Goal: Transaction & Acquisition: Purchase product/service

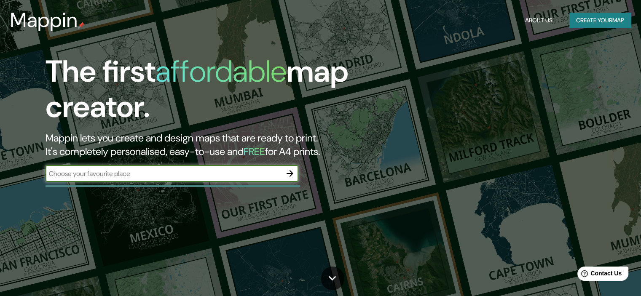
click at [186, 177] on input "text" at bounding box center [164, 174] width 236 height 10
type input "[GEOGRAPHIC_DATA]"
click at [292, 172] on icon "button" at bounding box center [290, 174] width 10 height 10
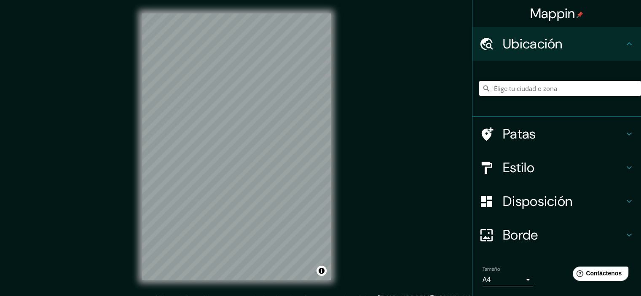
click at [550, 42] on font "Ubicación" at bounding box center [533, 44] width 60 height 18
click at [528, 89] on input "Elige tu ciudad o zona" at bounding box center [561, 88] width 162 height 15
click at [528, 89] on input "[GEOGRAPHIC_DATA]" at bounding box center [561, 88] width 162 height 15
click at [482, 88] on icon at bounding box center [486, 88] width 8 height 8
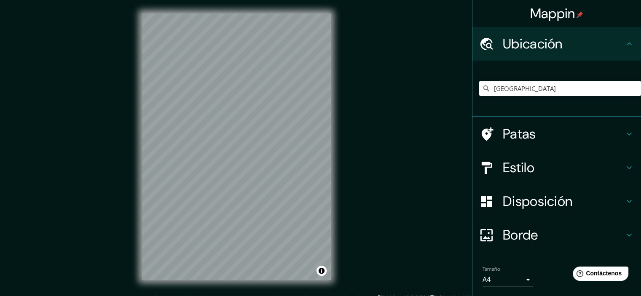
click at [358, 178] on div "Mappin Ubicación peru Patas Estilo Disposición Borde Elige un borde. Consejo : …" at bounding box center [320, 153] width 641 height 307
click at [550, 80] on div "[GEOGRAPHIC_DATA]" at bounding box center [561, 88] width 162 height 42
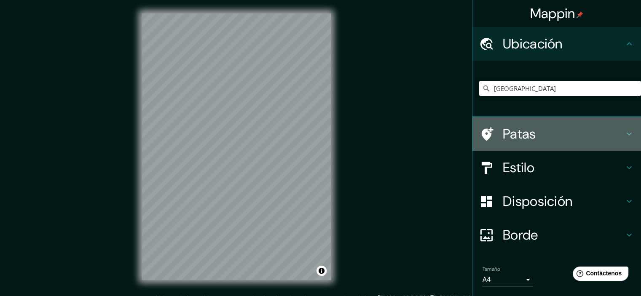
click at [560, 135] on h4 "Patas" at bounding box center [563, 134] width 121 height 17
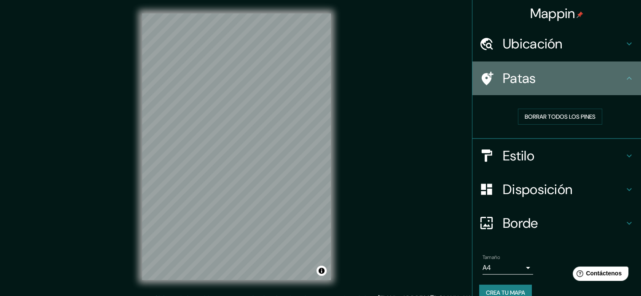
click at [625, 81] on icon at bounding box center [630, 78] width 10 height 10
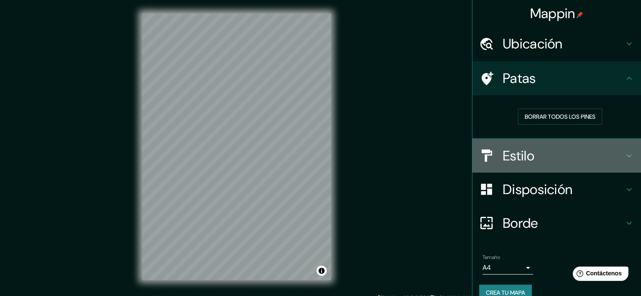
click at [533, 156] on h4 "Estilo" at bounding box center [563, 156] width 121 height 17
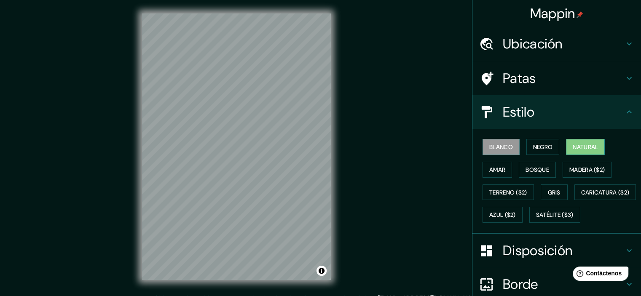
click at [599, 149] on button "Natural" at bounding box center [585, 147] width 39 height 16
click at [530, 38] on font "Ubicación" at bounding box center [533, 44] width 60 height 18
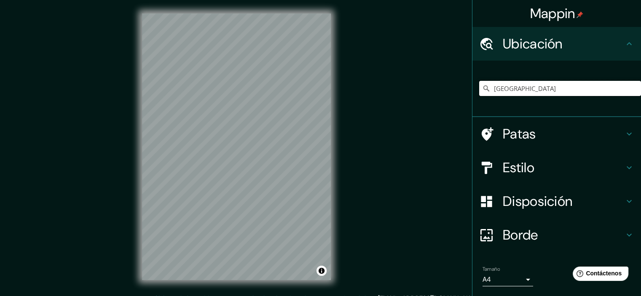
click at [509, 92] on input "[GEOGRAPHIC_DATA]" at bounding box center [561, 88] width 162 height 15
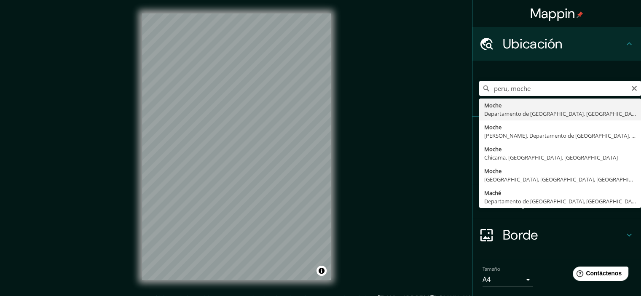
type input "Moche, Departamento de [GEOGRAPHIC_DATA], [GEOGRAPHIC_DATA]"
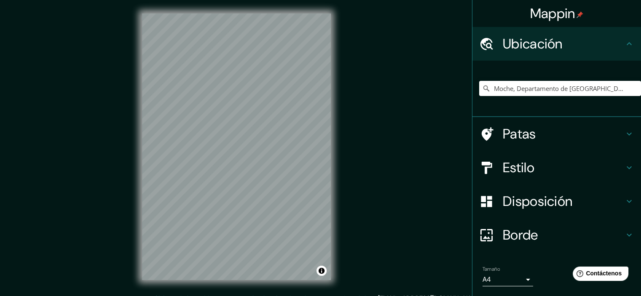
click at [575, 156] on div "Estilo" at bounding box center [557, 168] width 169 height 34
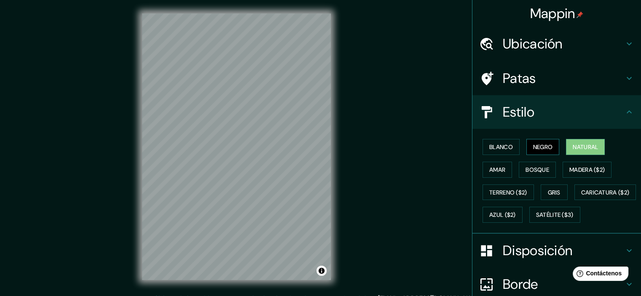
click at [544, 145] on font "Negro" at bounding box center [544, 147] width 20 height 8
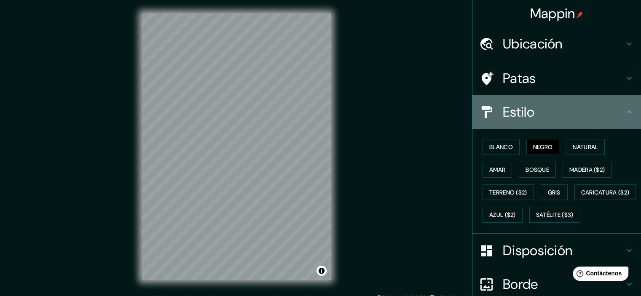
click at [549, 120] on h4 "Estilo" at bounding box center [563, 112] width 121 height 17
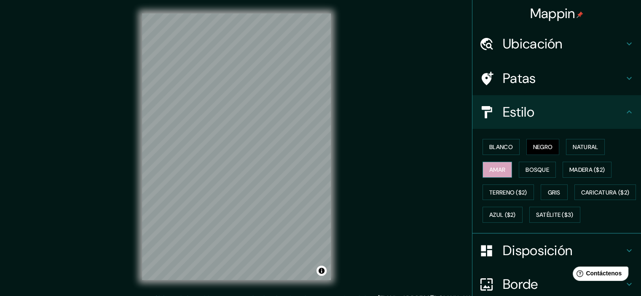
click at [493, 168] on font "Amar" at bounding box center [498, 170] width 16 height 8
click at [528, 167] on font "Bosque" at bounding box center [538, 170] width 24 height 8
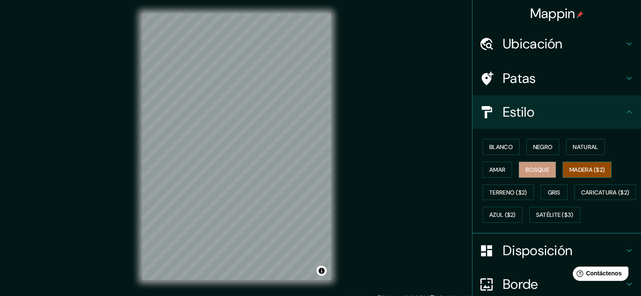
click at [584, 165] on font "Madera ($2)" at bounding box center [587, 169] width 35 height 11
click at [512, 187] on font "Terreno ($2)" at bounding box center [509, 192] width 38 height 11
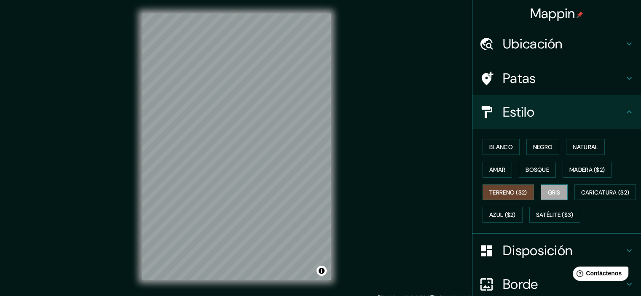
click at [548, 191] on font "Gris" at bounding box center [554, 193] width 13 height 8
click at [582, 197] on font "Caricatura ($2)" at bounding box center [606, 193] width 49 height 8
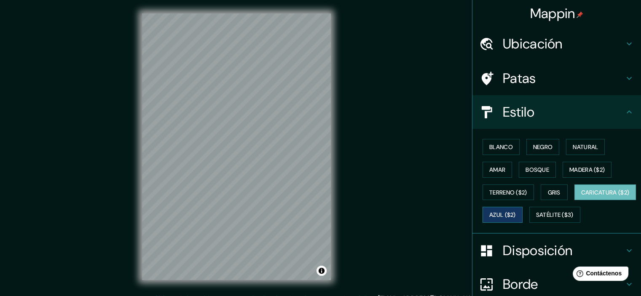
click at [516, 215] on font "Azul ($2)" at bounding box center [503, 216] width 27 height 8
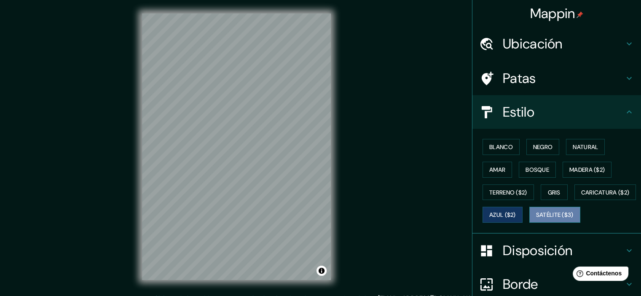
click at [536, 219] on font "Satélite ($3)" at bounding box center [555, 216] width 38 height 8
click at [516, 215] on font "Azul ($2)" at bounding box center [503, 216] width 27 height 8
click at [612, 101] on div "Estilo" at bounding box center [557, 112] width 169 height 34
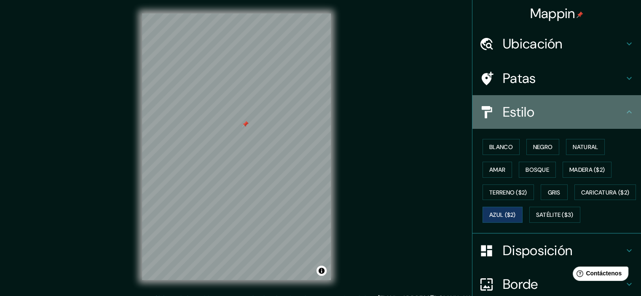
click at [524, 110] on font "Estilo" at bounding box center [519, 112] width 32 height 18
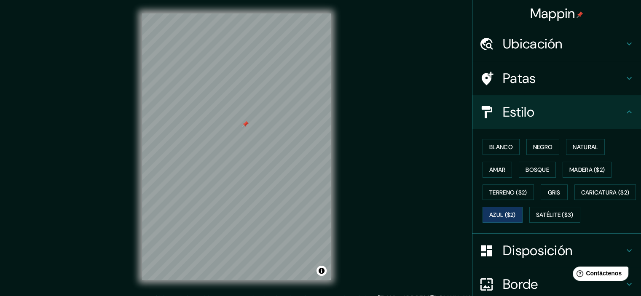
click at [627, 112] on icon at bounding box center [629, 112] width 5 height 3
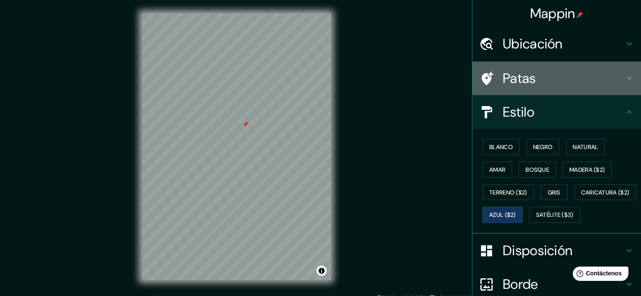
click at [625, 79] on icon at bounding box center [630, 78] width 10 height 10
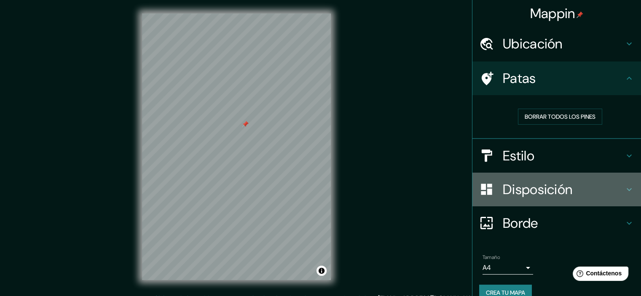
click at [625, 190] on icon at bounding box center [630, 190] width 10 height 10
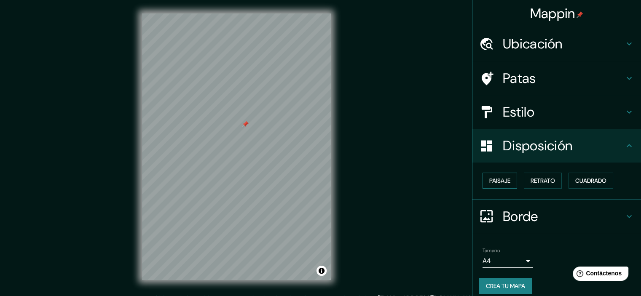
click at [498, 183] on font "Paisaje" at bounding box center [500, 181] width 21 height 8
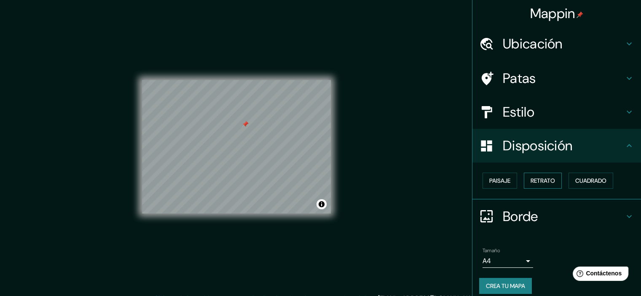
click at [542, 180] on font "Retrato" at bounding box center [543, 181] width 24 height 8
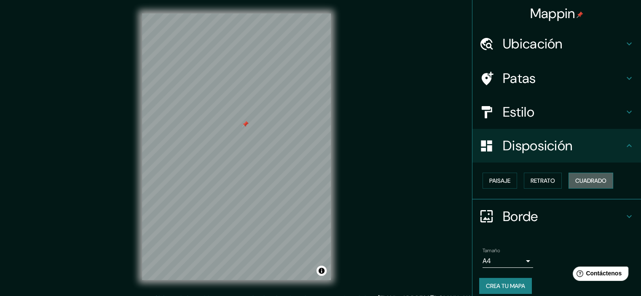
click at [576, 179] on font "Cuadrado" at bounding box center [591, 181] width 31 height 8
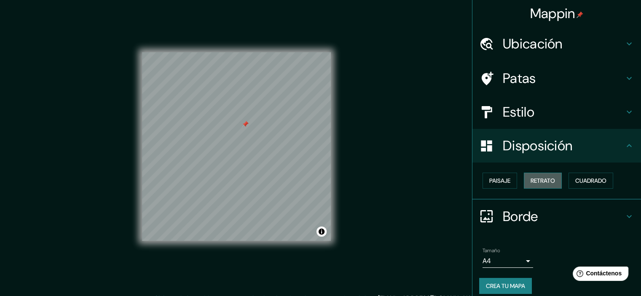
click at [547, 179] on font "Retrato" at bounding box center [543, 181] width 24 height 8
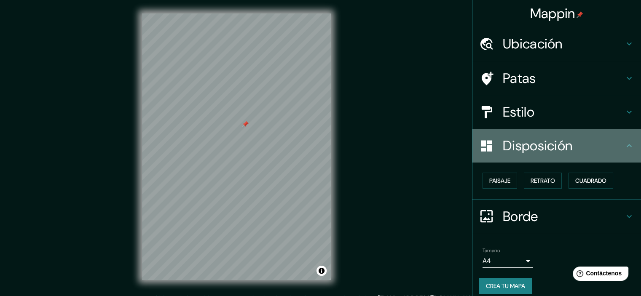
click at [507, 148] on font "Disposición" at bounding box center [538, 146] width 70 height 18
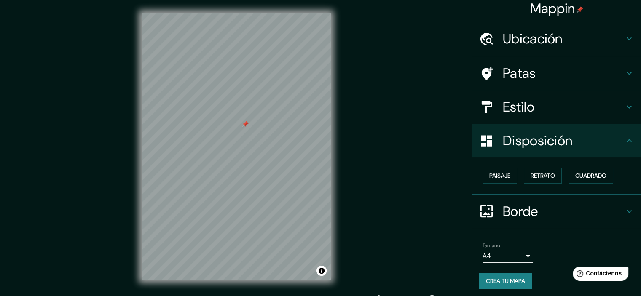
scroll to position [7, 0]
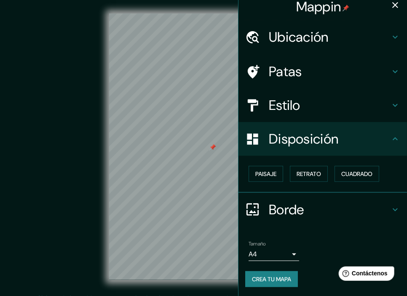
click at [214, 147] on div at bounding box center [213, 147] width 7 height 7
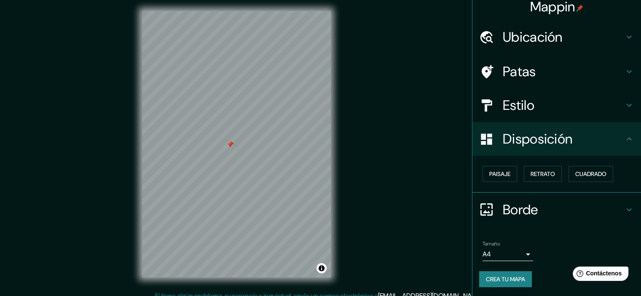
scroll to position [11, 0]
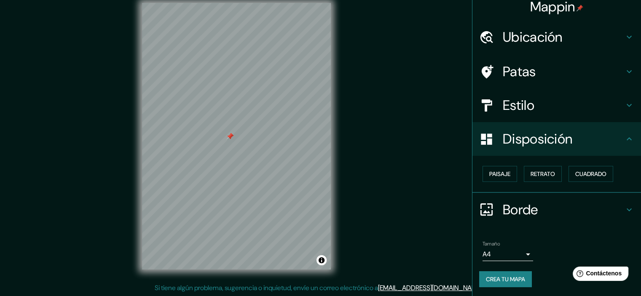
click at [515, 272] on button "Crea tu mapa" at bounding box center [506, 280] width 53 height 16
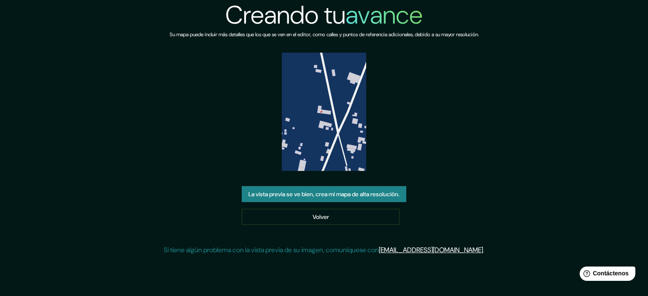
click at [353, 191] on font "La vista previa se ve bien, crea mi mapa de alta resolución." at bounding box center [323, 195] width 151 height 8
click at [342, 210] on link "Volver" at bounding box center [321, 217] width 158 height 16
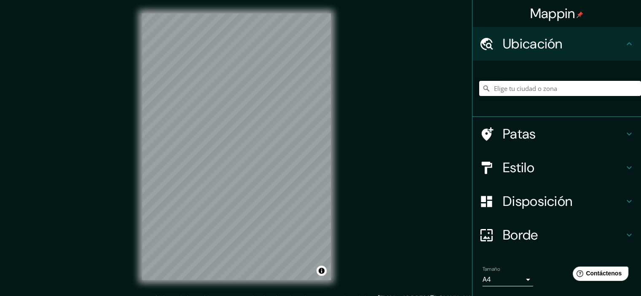
click at [535, 87] on input "Elige tu ciudad o zona" at bounding box center [561, 88] width 162 height 15
click at [528, 89] on input "Elige tu ciudad o zona" at bounding box center [561, 88] width 162 height 15
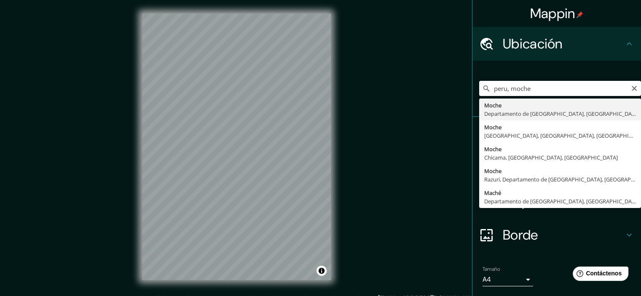
type input "Moche, Departamento de [GEOGRAPHIC_DATA], [GEOGRAPHIC_DATA]"
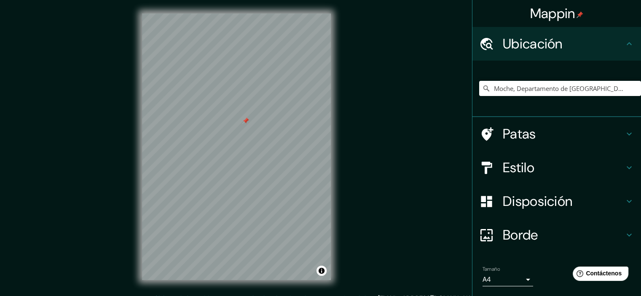
click at [247, 120] on div at bounding box center [246, 121] width 7 height 7
click at [250, 116] on div at bounding box center [250, 116] width 7 height 7
click at [321, 272] on button "Activar o desactivar atribución" at bounding box center [322, 271] width 10 height 10
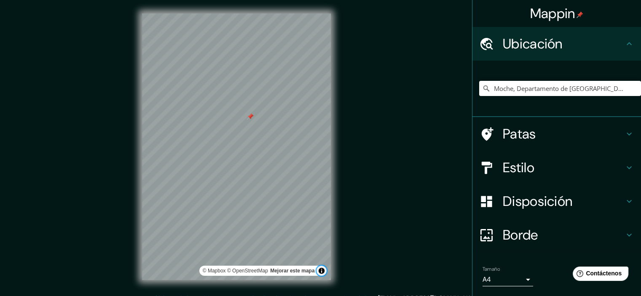
click at [250, 116] on div at bounding box center [250, 116] width 7 height 7
click at [241, 129] on div at bounding box center [238, 130] width 7 height 7
click at [627, 129] on icon at bounding box center [630, 134] width 10 height 10
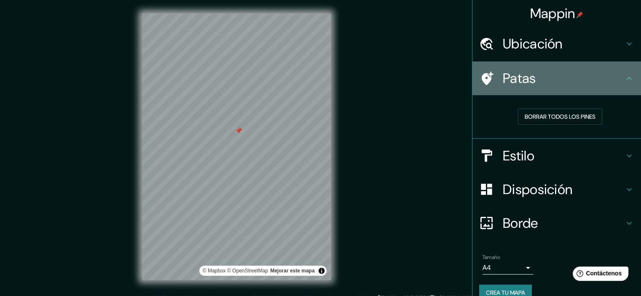
click at [625, 75] on icon at bounding box center [630, 78] width 10 height 10
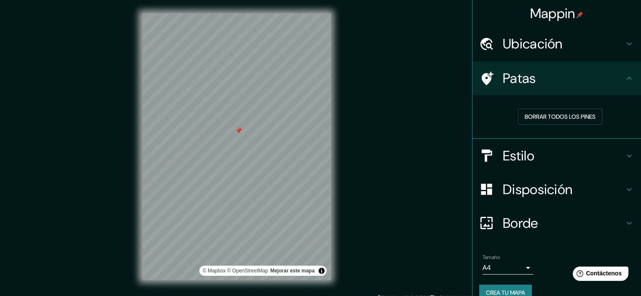
click at [627, 190] on icon at bounding box center [629, 189] width 5 height 3
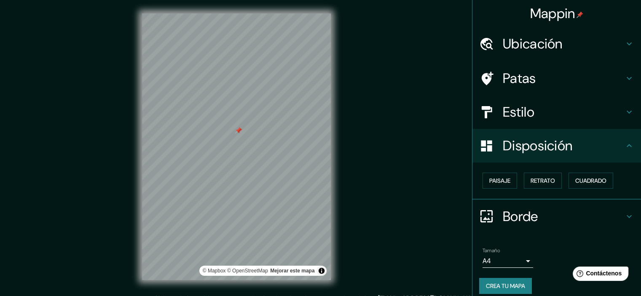
click at [627, 146] on icon at bounding box center [629, 145] width 5 height 3
